Goal: Find specific fact: Find specific fact

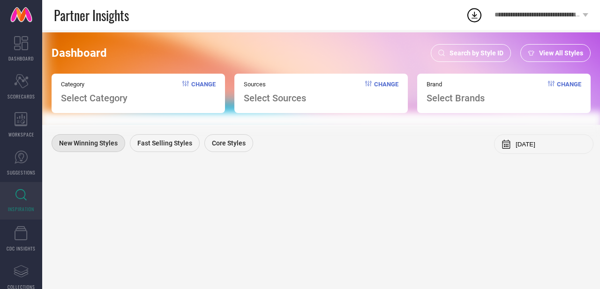
click at [472, 53] on span "Search by Style ID" at bounding box center [476, 52] width 54 height 7
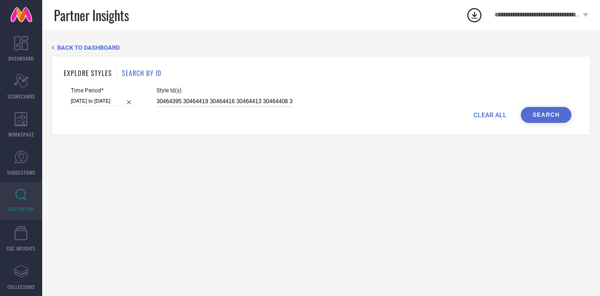
click at [194, 104] on input "30464395 30464419 30464416 30464413 30464408 30464399 30464414 30464409 30464405" at bounding box center [224, 101] width 136 height 11
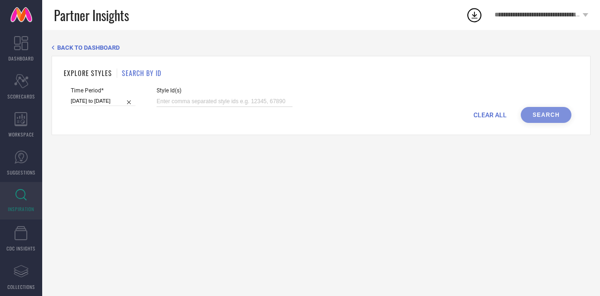
paste input "34670398 34670396 34670397 34670409 21022100 34670401 34670408 21631686 3467040…"
type input "34670398 34670396 34670397 34670409 21022100 34670401 34670408 21631686 3467040…"
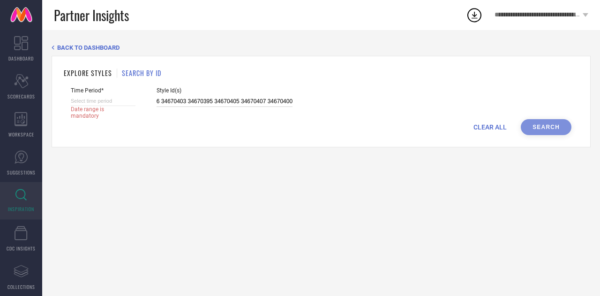
select select "7"
select select "2025"
select select "8"
select select "2025"
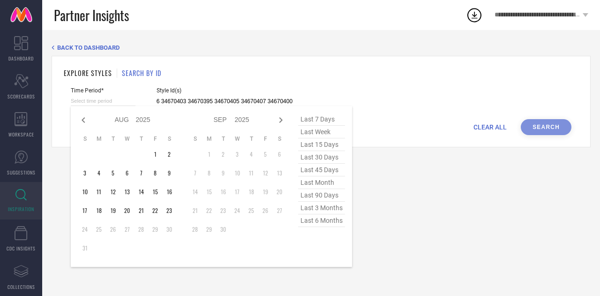
click at [103, 102] on input at bounding box center [103, 101] width 65 height 10
type input "34670398 34670396 34670397 34670409 21022100 34670401 34670408 21631686 3467040…"
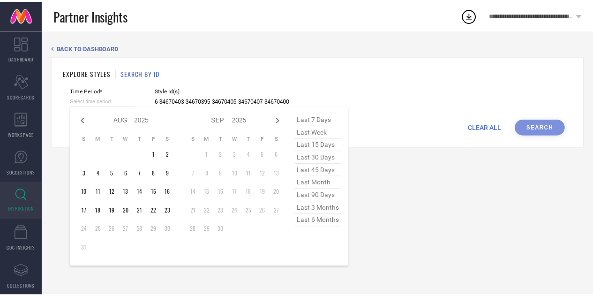
scroll to position [0, 0]
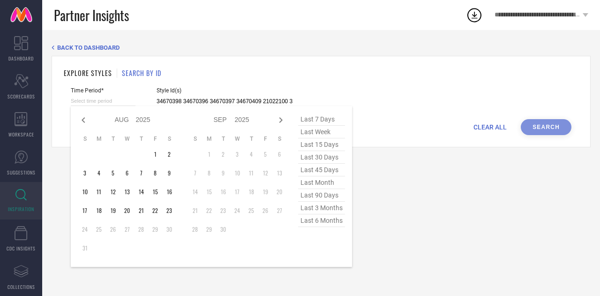
click at [321, 146] on span "last 15 days" at bounding box center [321, 144] width 47 height 13
type input "[DATE] to [DATE]"
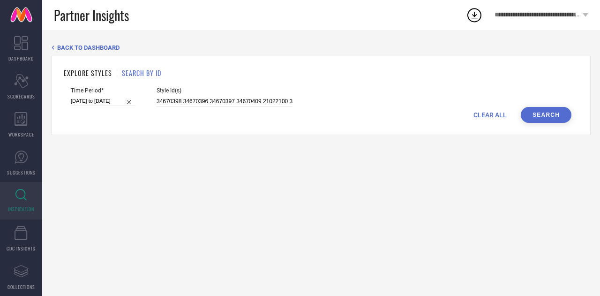
click at [552, 113] on button "Search" at bounding box center [545, 115] width 51 height 16
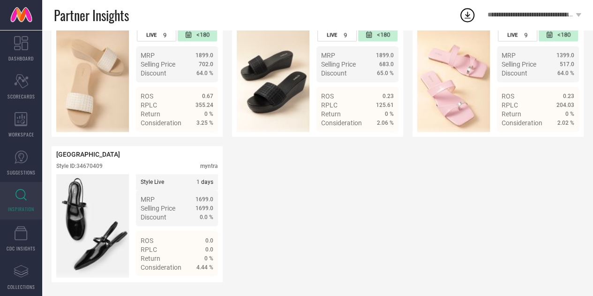
scroll to position [671, 0]
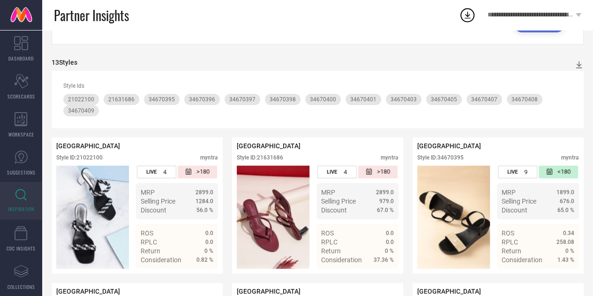
scroll to position [0, 0]
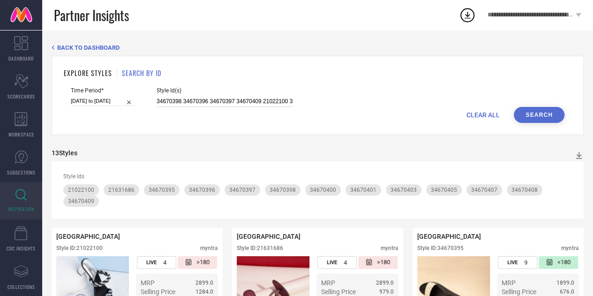
click at [173, 97] on input "34670398 34670396 34670397 34670409 21022100 34670401 34670408 21631686 3467040…" at bounding box center [224, 101] width 136 height 11
paste input "30105800 34783192 33867064 23798928 34670382 33867059 33867069 33867053 3328500…"
type input "30105800 34783192 33867064 23798928 34670382 33867059 33867069 33867053 3328500…"
click at [533, 114] on button "Search" at bounding box center [538, 115] width 51 height 16
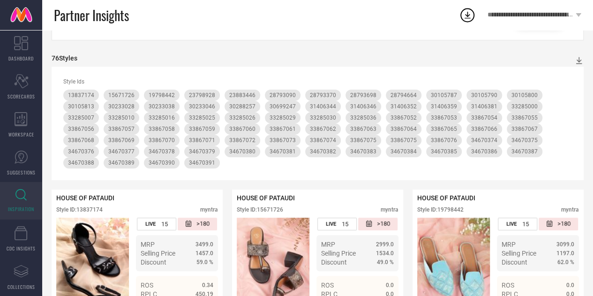
scroll to position [25, 0]
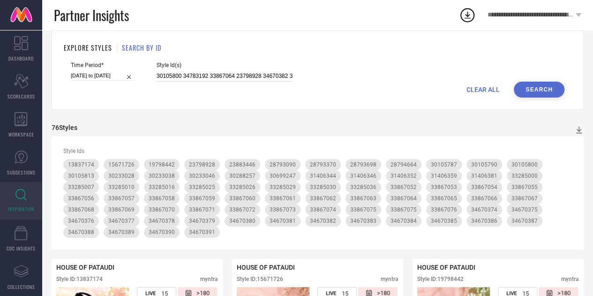
click at [282, 80] on input "30105800 34783192 33867064 23798928 34670382 33867059 33867069 33867053 3328500…" at bounding box center [224, 76] width 136 height 11
paste input "34783192 33867064 34670382 33867059 33867069 33867053 33867076 34783188 3386706…"
type input "34783192 33867064 34670382 33867059 33867069 33867053 33867076 34783188 3386706…"
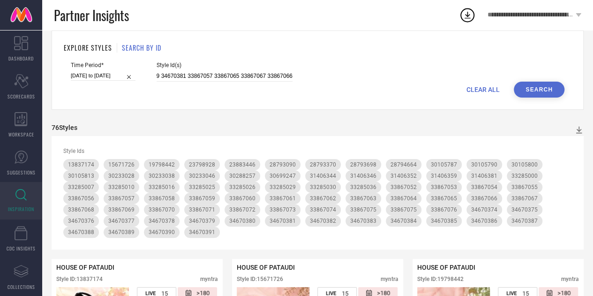
click at [545, 93] on button "Search" at bounding box center [538, 90] width 51 height 16
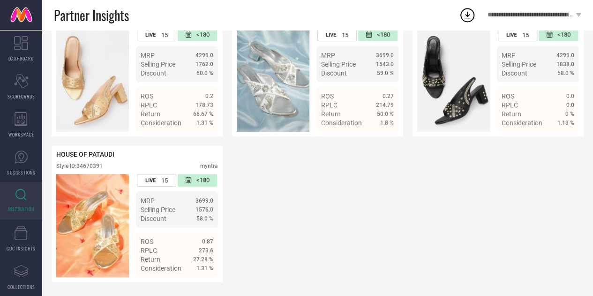
scroll to position [2021, 0]
